Goal: Information Seeking & Learning: Learn about a topic

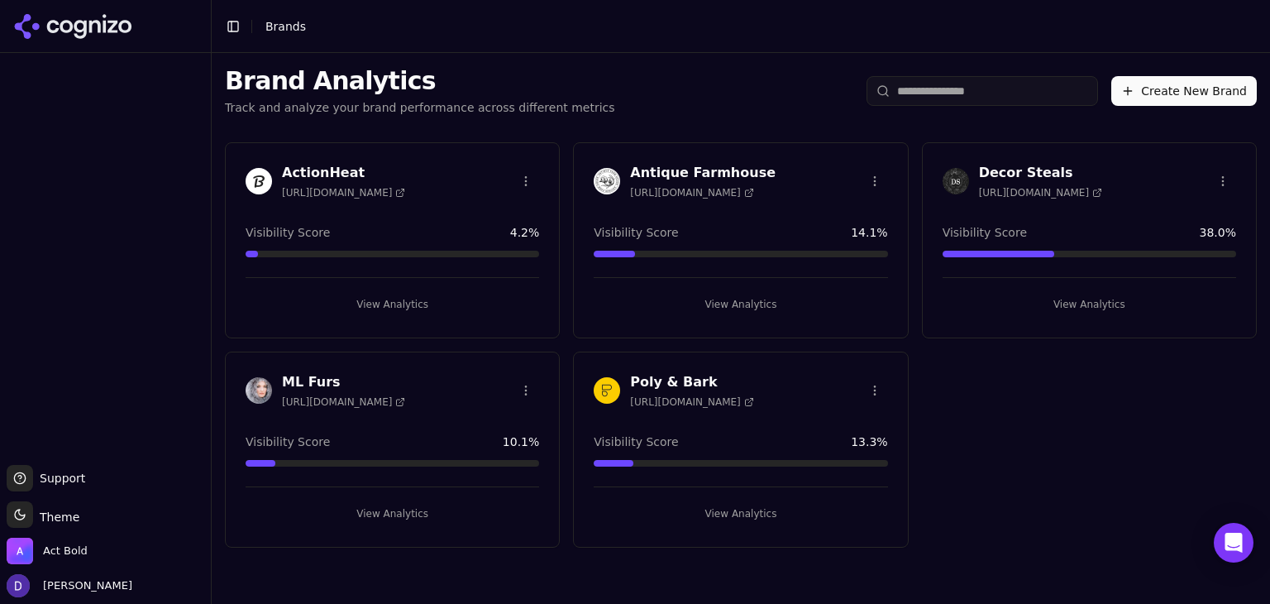
click at [328, 166] on h3 "ActionHeat" at bounding box center [343, 173] width 123 height 20
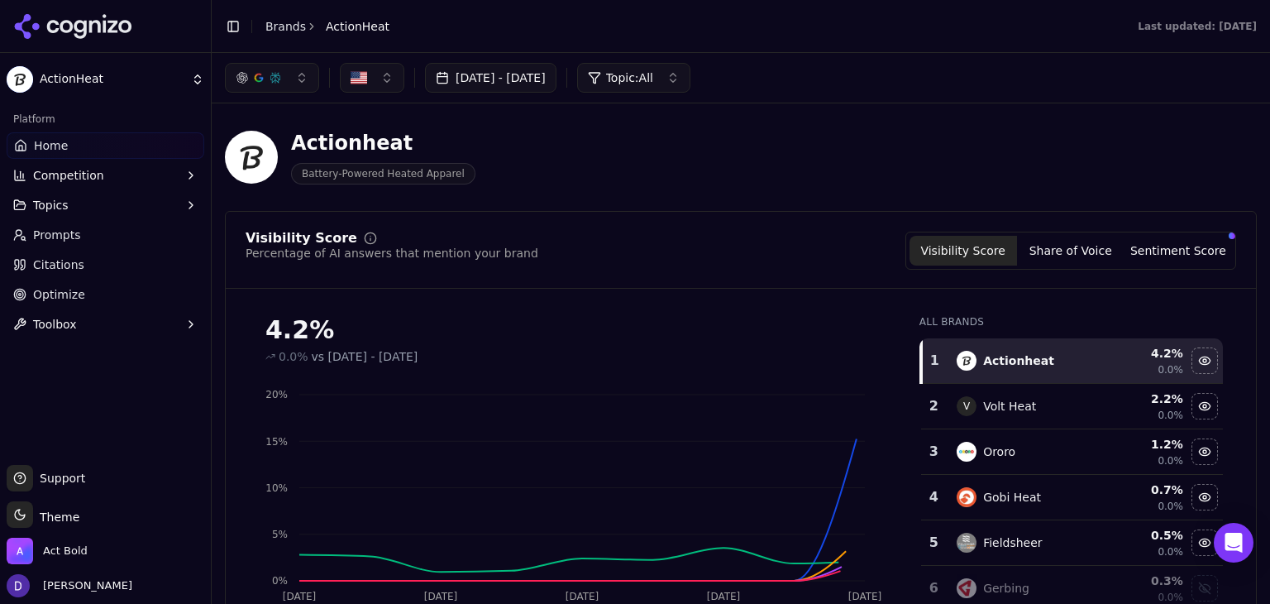
click at [543, 82] on button "[DATE] - [DATE]" at bounding box center [491, 78] width 132 height 30
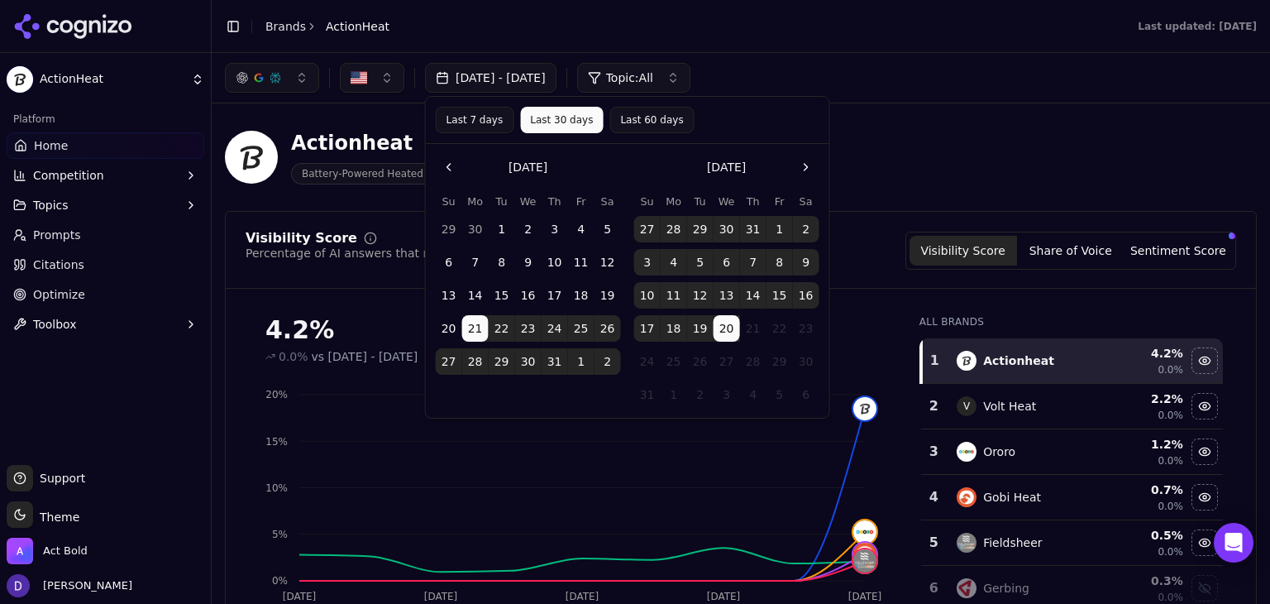
click at [543, 82] on button "[DATE] - [DATE]" at bounding box center [491, 78] width 132 height 30
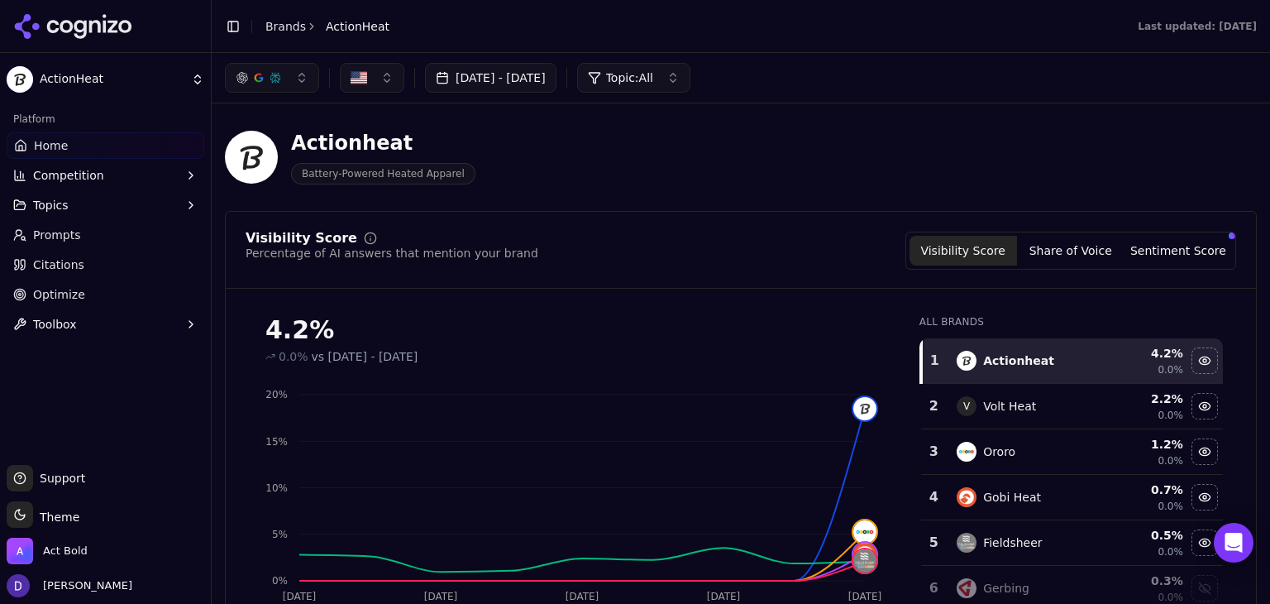
click at [543, 82] on button "[DATE] - [DATE]" at bounding box center [491, 78] width 132 height 30
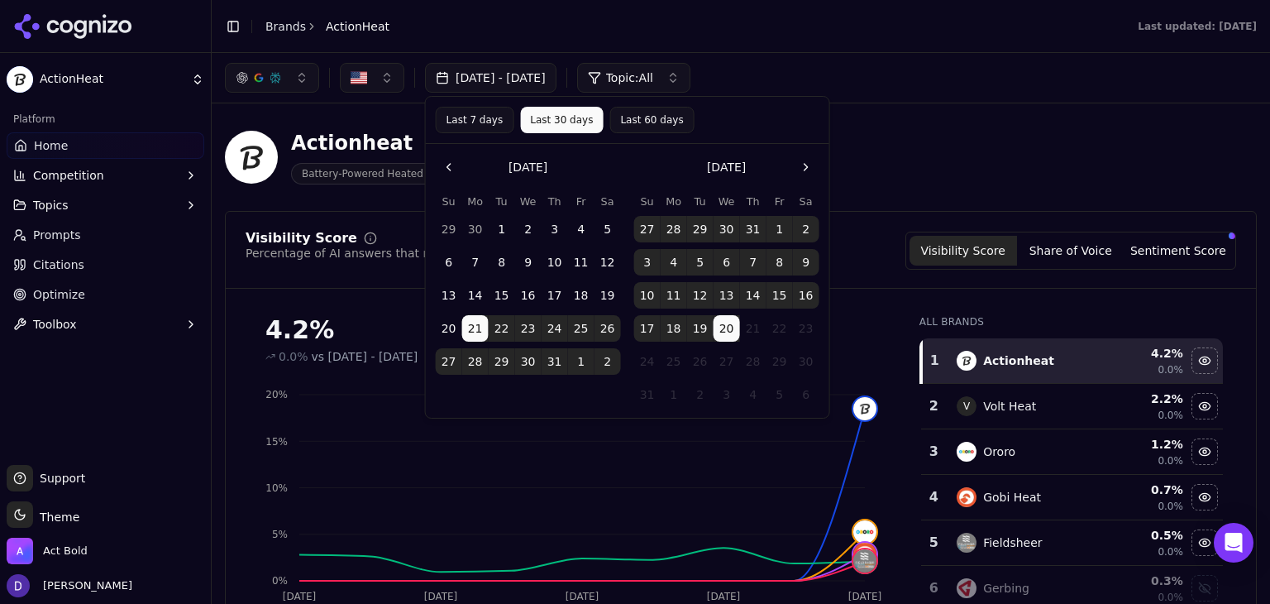
click at [487, 123] on button "Last 7 days" at bounding box center [475, 120] width 79 height 26
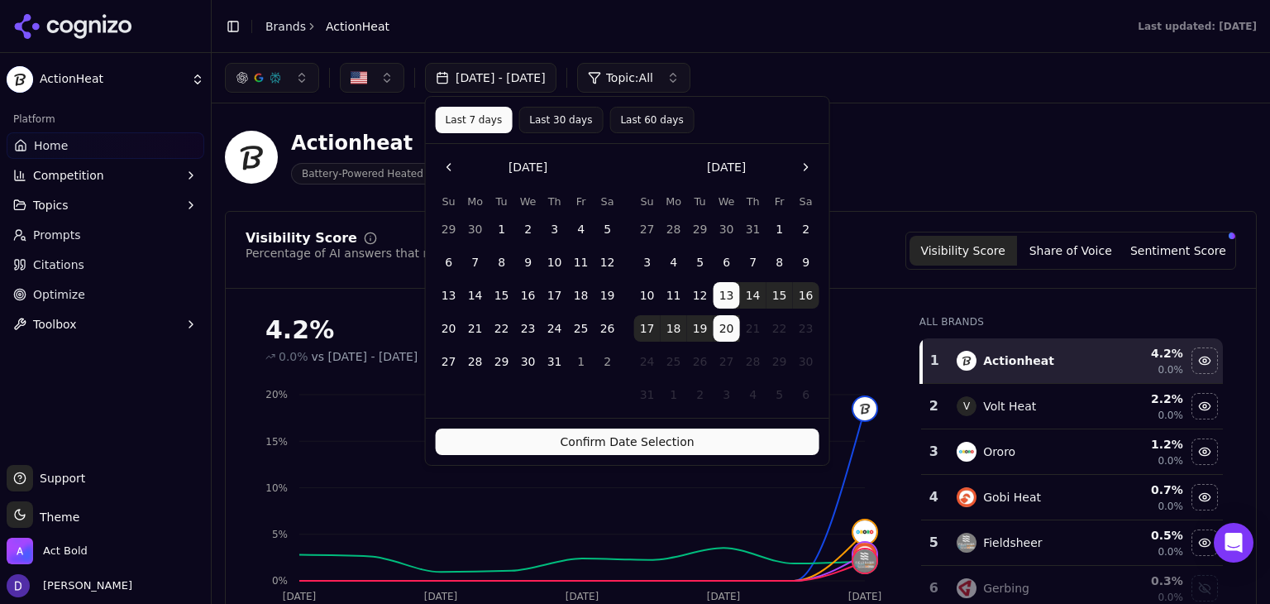
click at [561, 437] on button "Confirm Date Selection" at bounding box center [628, 441] width 384 height 26
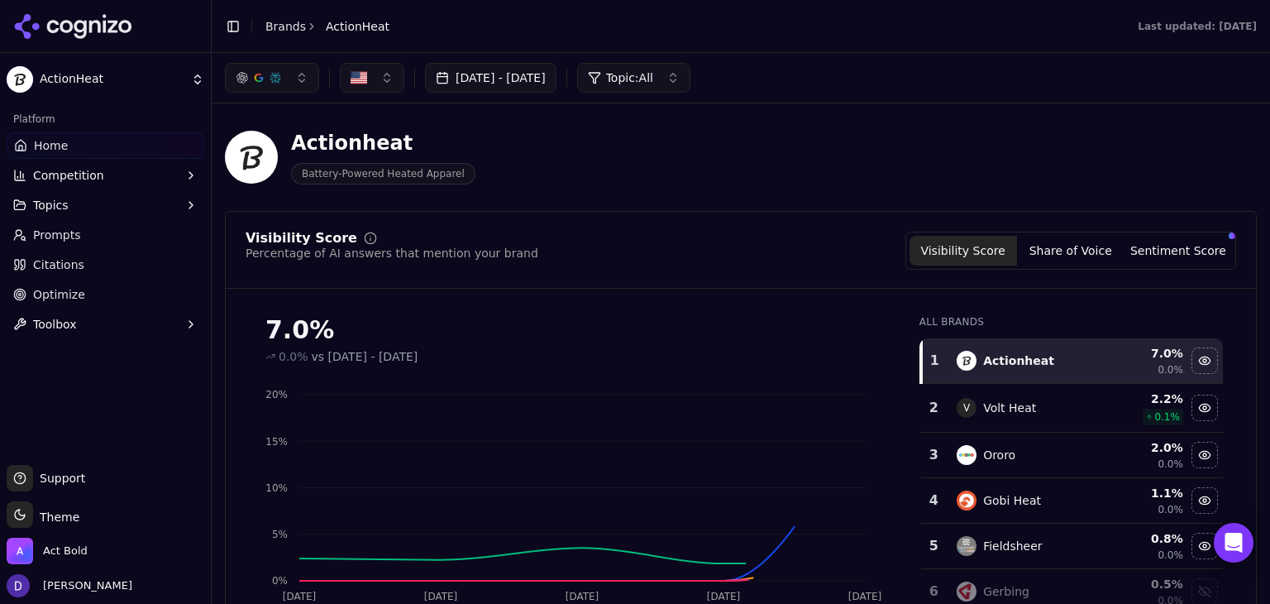
click at [533, 100] on div "[DATE] - [DATE] Topic: All" at bounding box center [741, 78] width 1059 height 50
click at [536, 77] on button "[DATE] - [DATE]" at bounding box center [491, 78] width 132 height 30
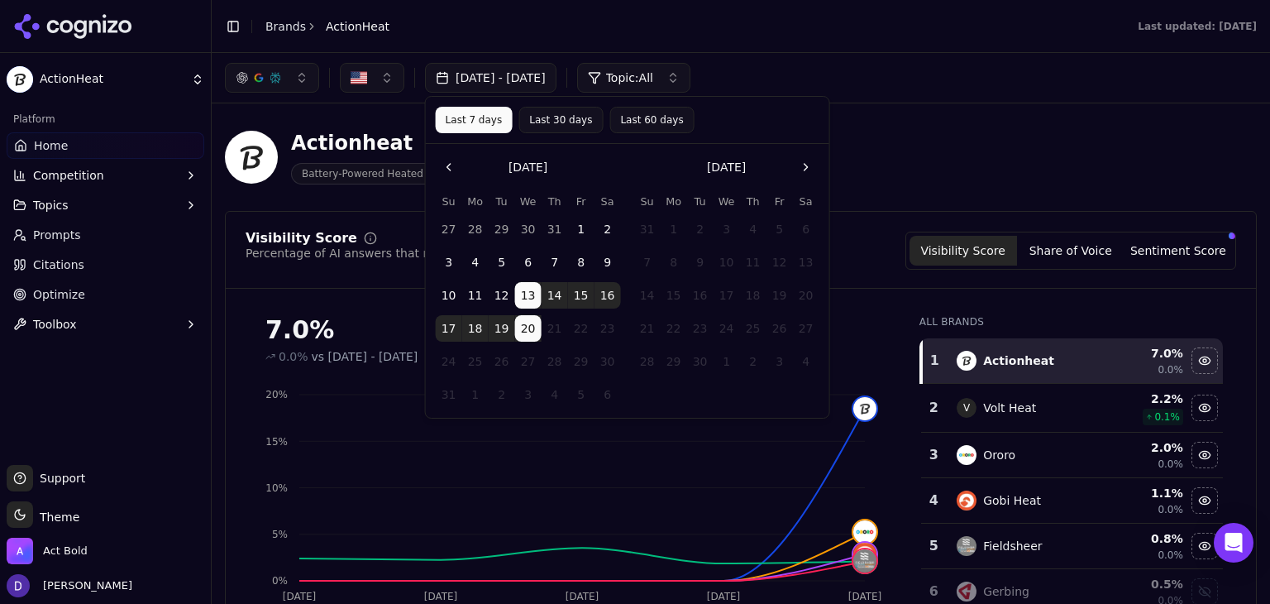
click at [536, 126] on button "Last 30 days" at bounding box center [561, 120] width 84 height 26
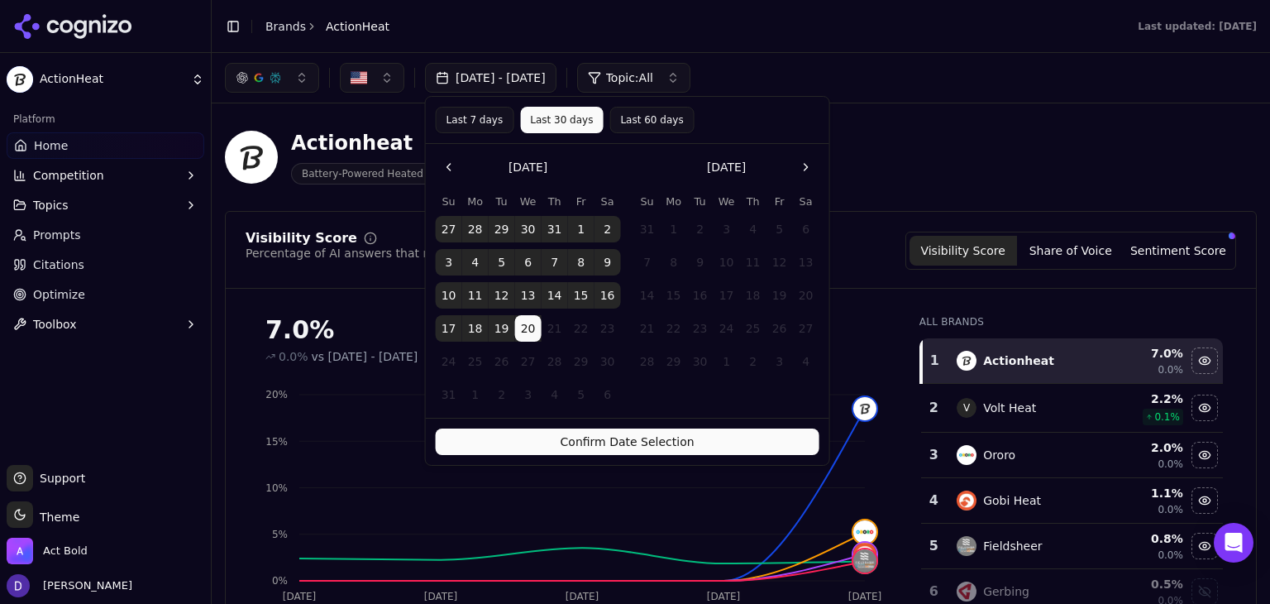
drag, startPoint x: 579, startPoint y: 432, endPoint x: 667, endPoint y: 420, distance: 88.4
click at [579, 432] on button "Confirm Date Selection" at bounding box center [628, 441] width 384 height 26
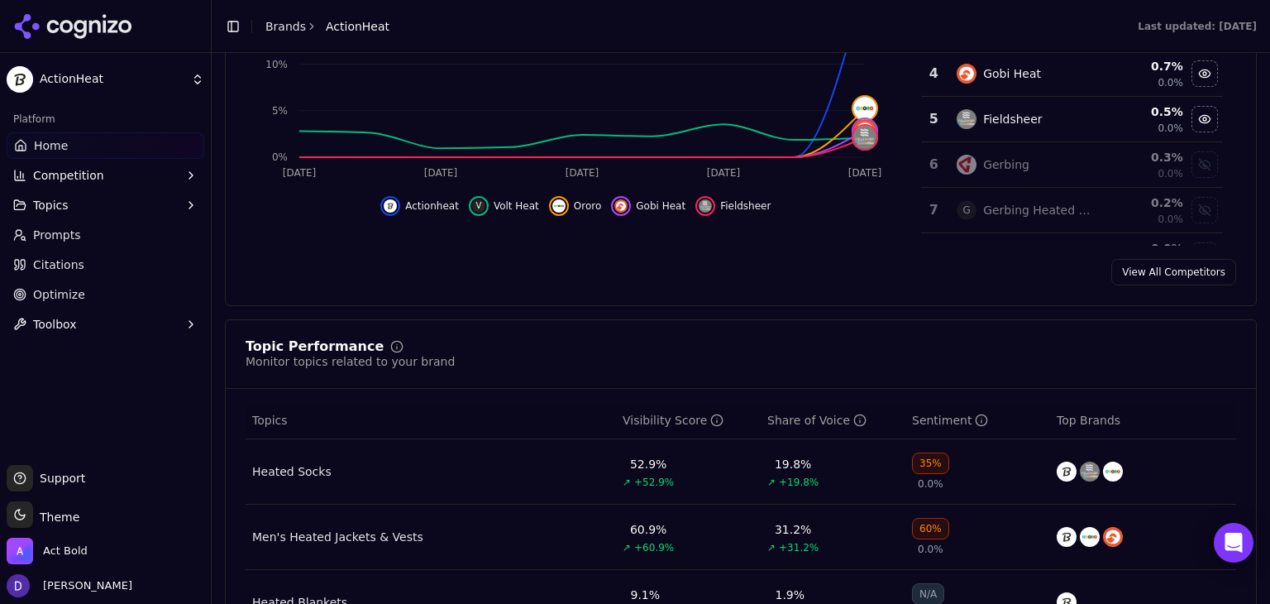
scroll to position [551, 0]
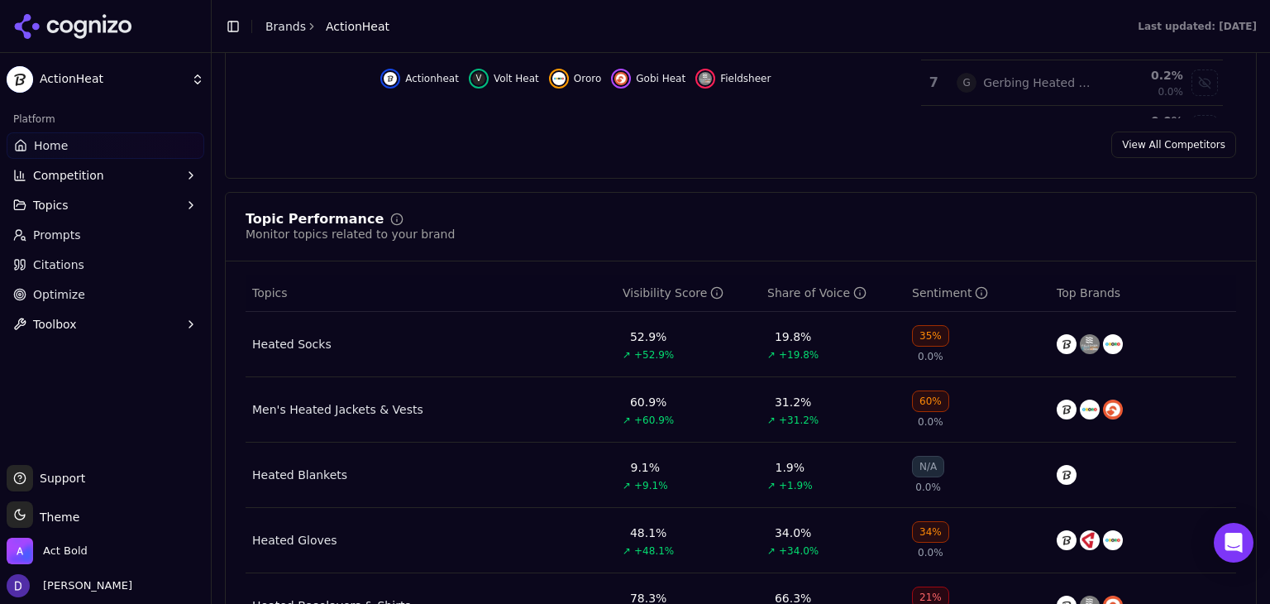
drag, startPoint x: 281, startPoint y: 31, endPoint x: 349, endPoint y: 57, distance: 72.8
click at [281, 31] on link "Brands" at bounding box center [286, 26] width 41 height 13
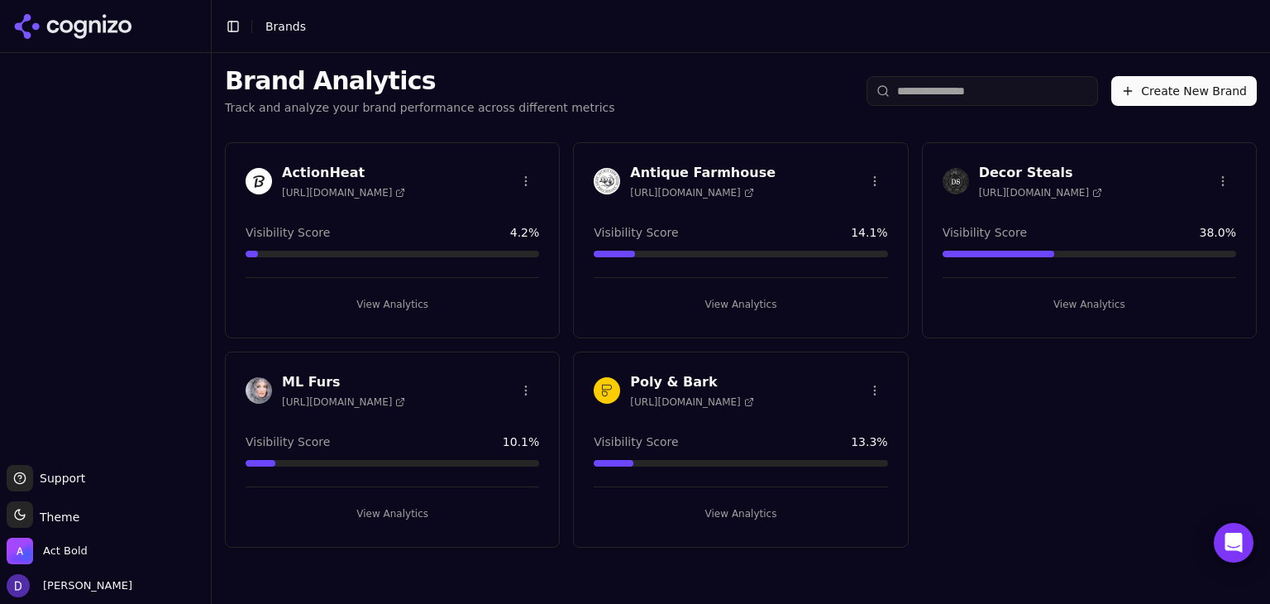
click at [668, 377] on h3 "Poly & Bark" at bounding box center [691, 382] width 123 height 20
